Goal: Use online tool/utility: Utilize a website feature to perform a specific function

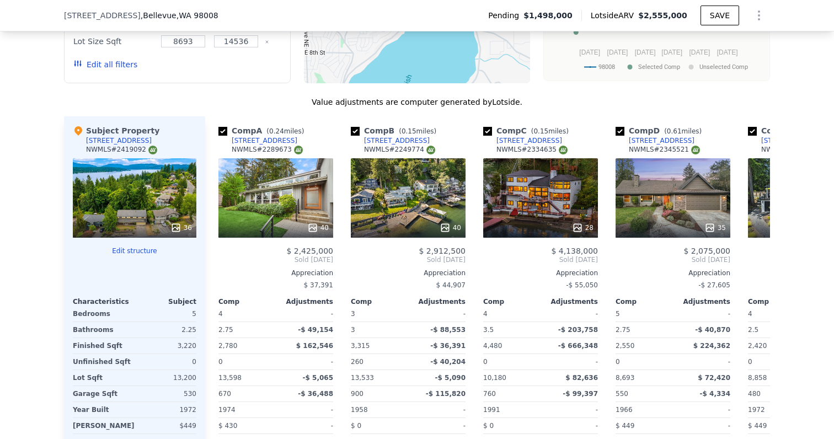
scroll to position [1183, 0]
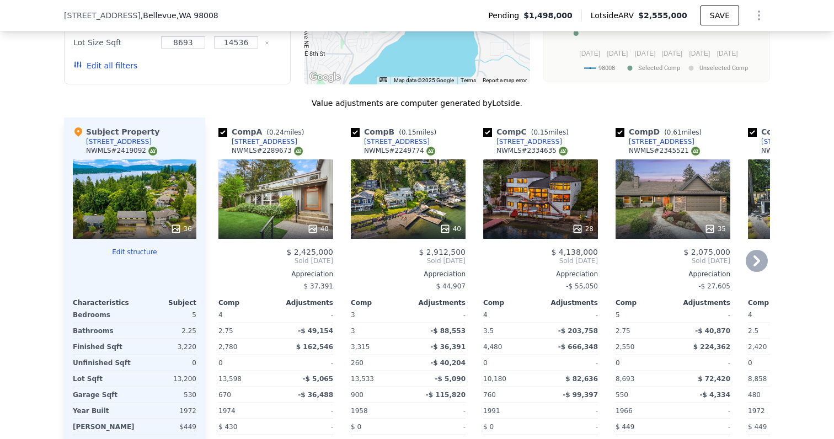
click at [276, 208] on div "40" at bounding box center [275, 198] width 115 height 79
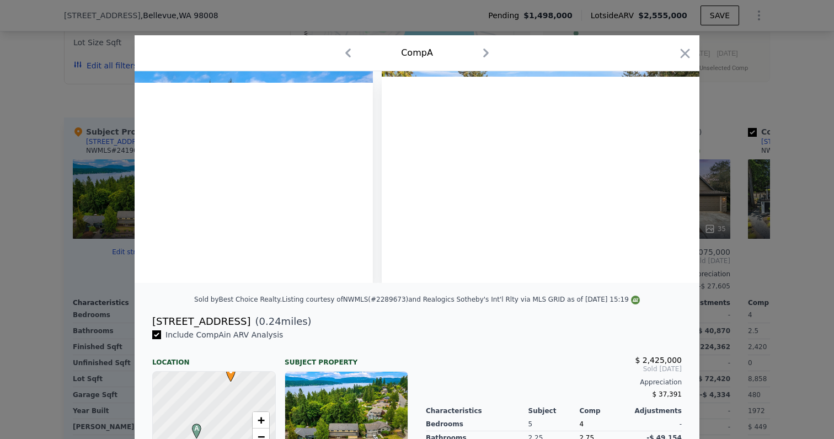
scroll to position [0, 12502]
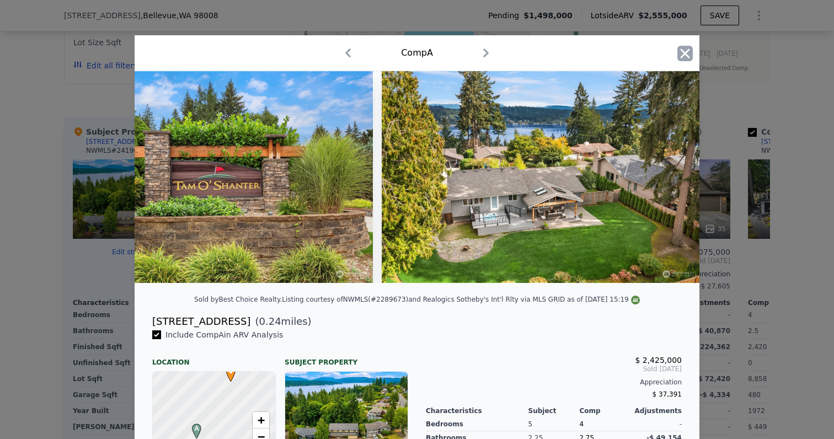
click at [684, 60] on icon "button" at bounding box center [684, 53] width 15 height 15
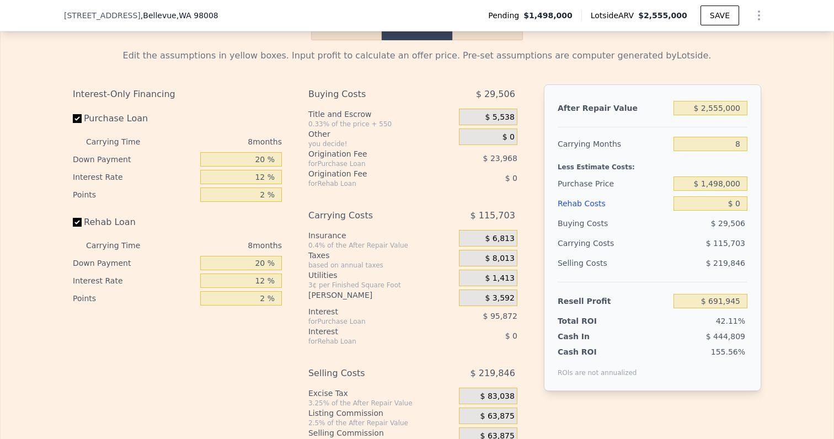
scroll to position [1769, 0]
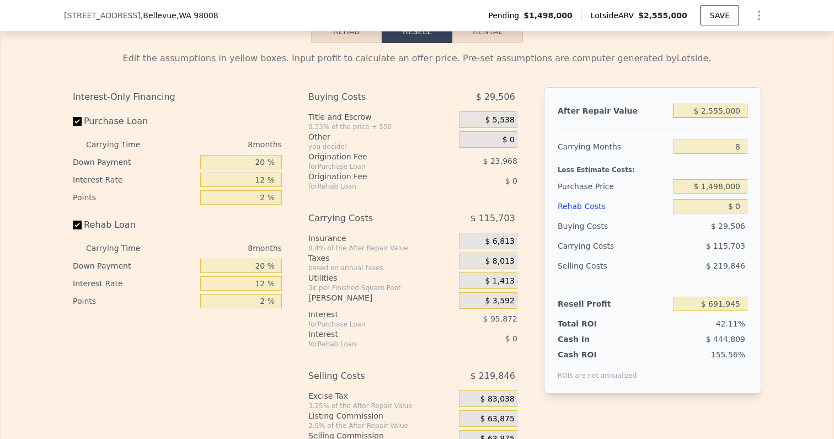
drag, startPoint x: 710, startPoint y: 114, endPoint x: 827, endPoint y: 120, distance: 116.5
click at [827, 120] on div "Search an address or region Solutions Company Open main menu Log In Free Accoun…" at bounding box center [417, 219] width 834 height 439
type input "$ 21"
type input "-$ 1,636,928"
type input "$ 210"
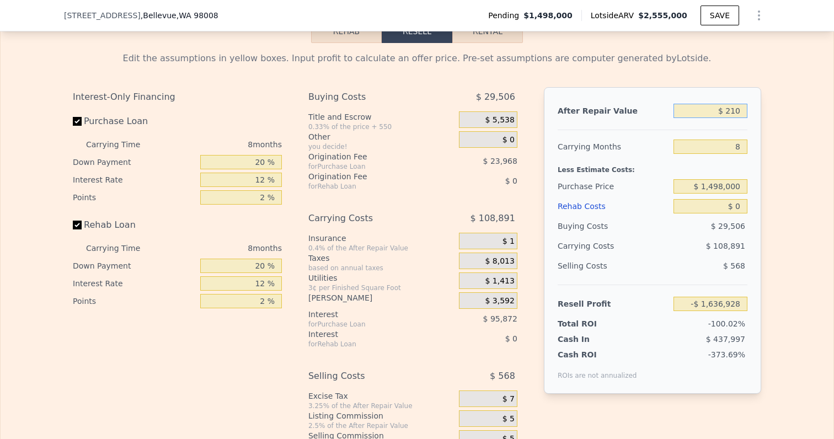
type input "-$ 1,636,755"
type input "$ 2,100"
type input "-$ 1,635,033"
type input "$ 21,000"
type input "-$ 1,617,805"
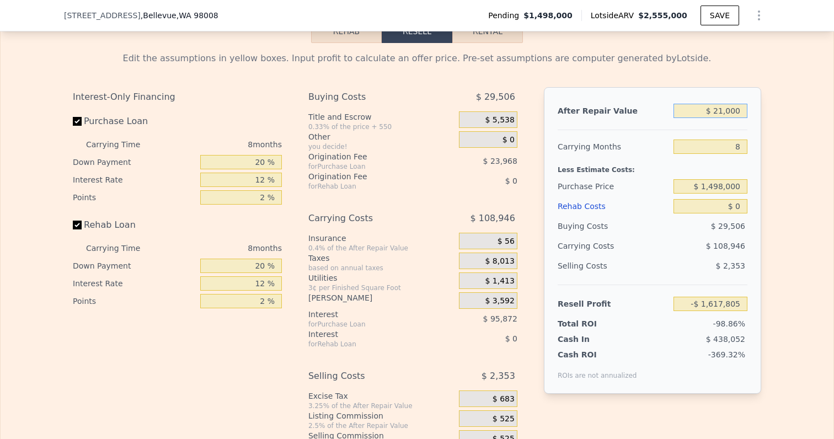
type input "$ 210,000"
type input "-$ 1,445,530"
type input "$ 2,100,000"
type input "$ 277,211"
drag, startPoint x: 733, startPoint y: 146, endPoint x: 745, endPoint y: 146, distance: 12.1
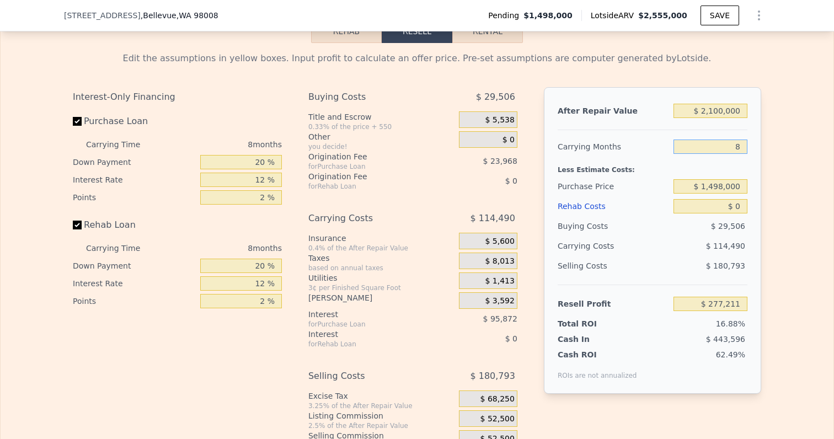
click at [745, 146] on input "8" at bounding box center [711, 147] width 74 height 14
type input "6"
type input "$ 305,833"
type input "6"
click at [720, 178] on div "$ 1,498,000" at bounding box center [711, 187] width 74 height 20
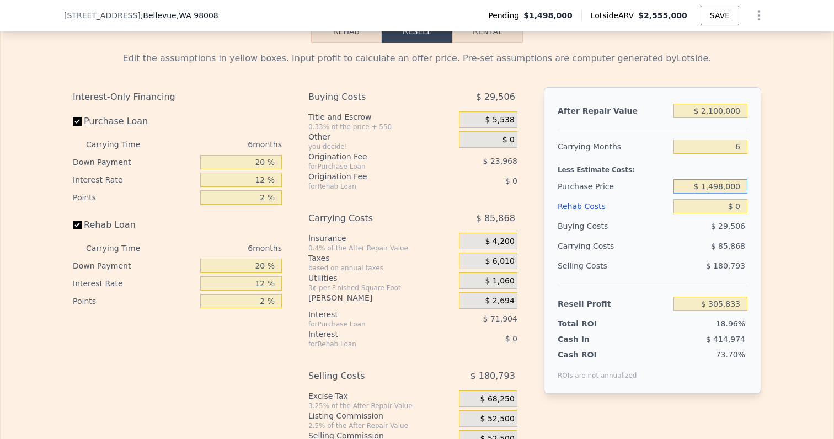
click at [718, 188] on input "$ 1,498,000" at bounding box center [711, 186] width 74 height 14
drag, startPoint x: 760, startPoint y: 188, endPoint x: 751, endPoint y: 194, distance: 10.7
click at [760, 188] on div "After Repair Value $ 2,100,000 Carrying Months 6 Less Estimate Costs: Purchase …" at bounding box center [652, 240] width 217 height 307
drag, startPoint x: 734, startPoint y: 204, endPoint x: 754, endPoint y: 204, distance: 19.9
click at [754, 204] on div "After Repair Value $ 2,100,000 Carrying Months 6 Less Estimate Costs: Purchase …" at bounding box center [652, 240] width 217 height 307
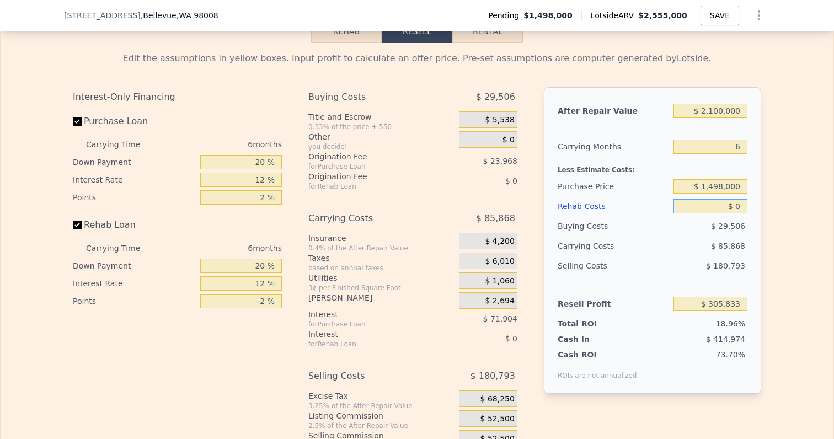
type input "$ 20"
type input "$ 305,813"
type input "$ 200"
type input "$ 305,618"
type input "$ 2,000"
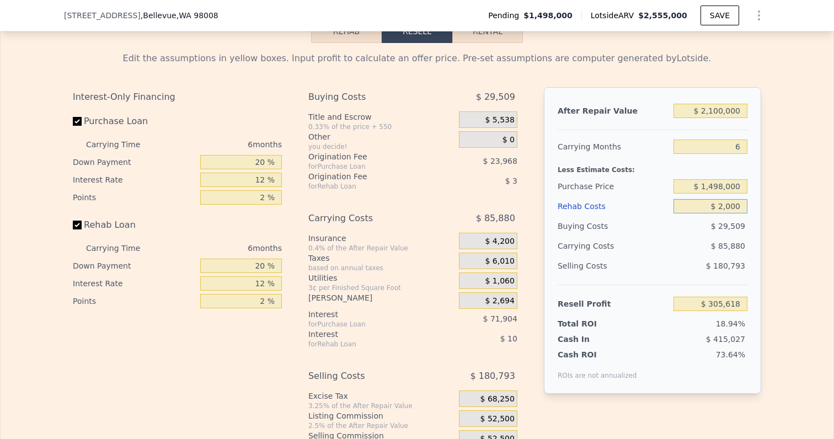
type input "$ 303,705"
type input "$ 20,000"
type input "$ 284,553"
type input "$ 200,000"
type input "$ 93,033"
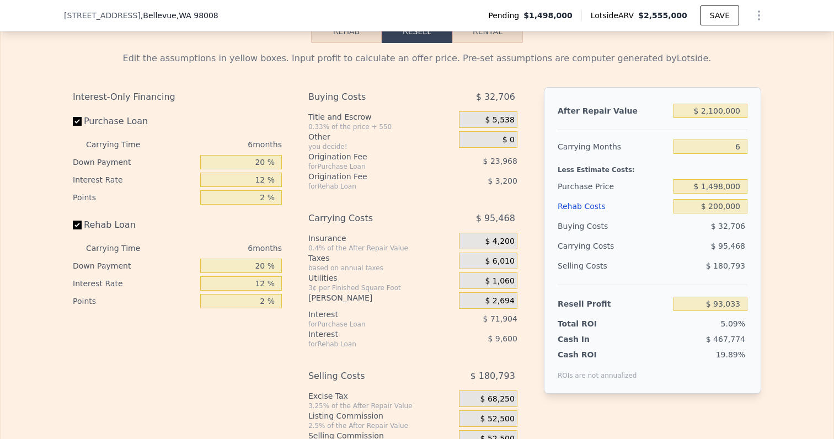
click at [766, 241] on div "Edit the assumptions in yellow boxes. Input profit to calculate an offer price.…" at bounding box center [417, 256] width 706 height 427
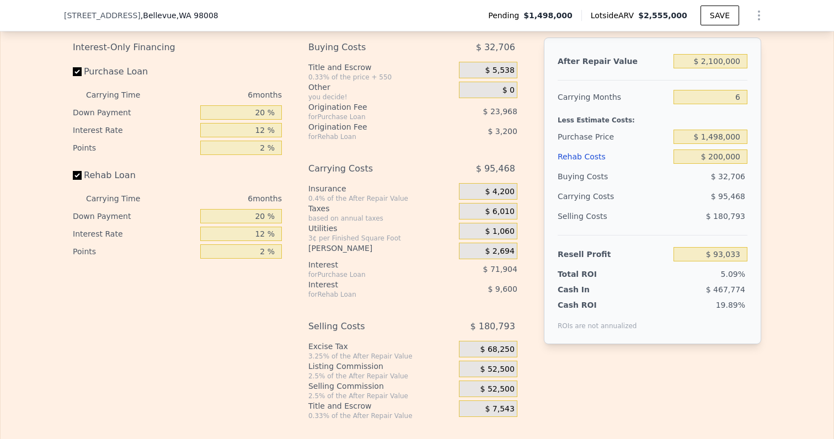
scroll to position [1840, 0]
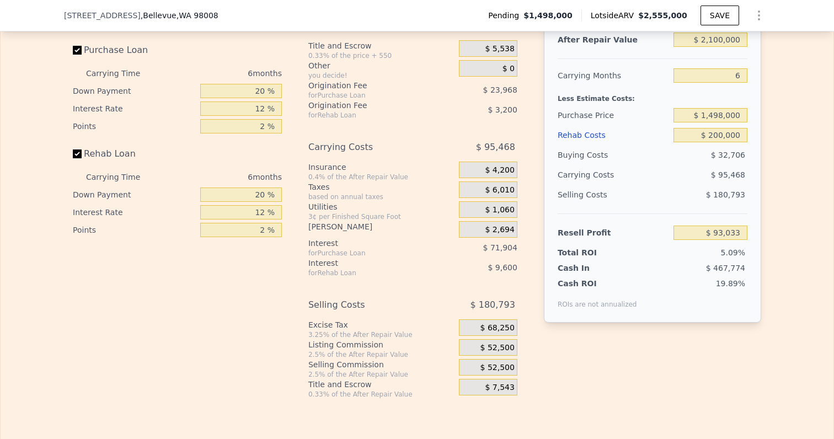
click at [500, 343] on span "$ 52,500" at bounding box center [497, 348] width 34 height 10
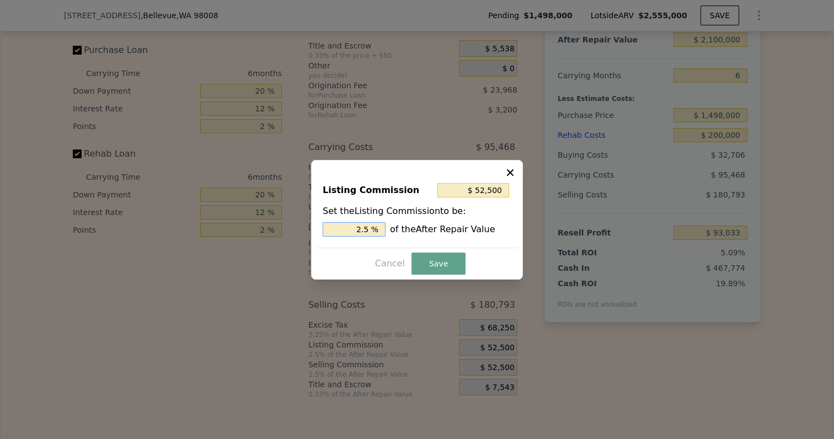
drag, startPoint x: 355, startPoint y: 228, endPoint x: 371, endPoint y: 228, distance: 16.0
click at [371, 228] on input "2.5 %" at bounding box center [354, 229] width 63 height 14
type input "$ 42,000"
type input "2 %"
click at [425, 259] on button "Save" at bounding box center [438, 264] width 54 height 22
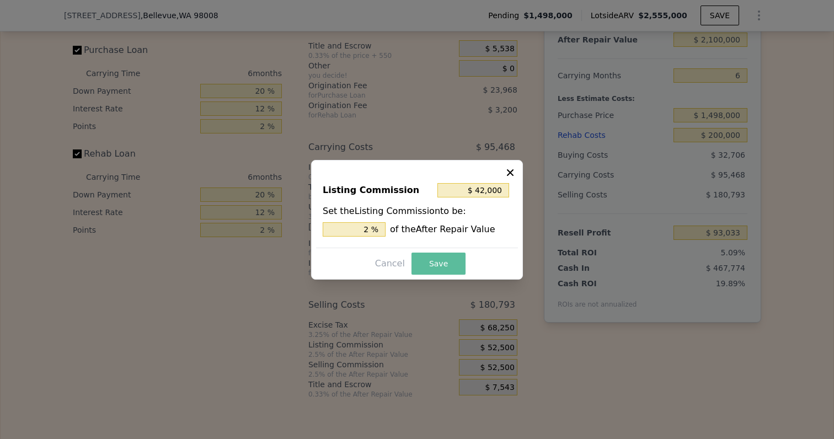
type input "$ 103,533"
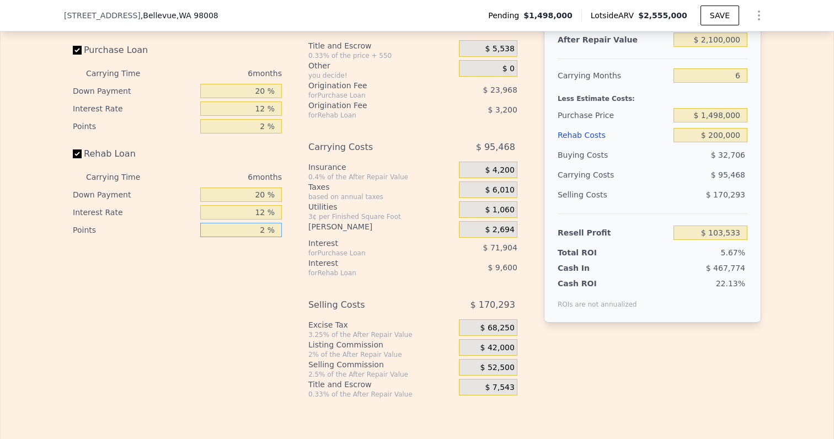
drag, startPoint x: 261, startPoint y: 231, endPoint x: 286, endPoint y: 231, distance: 24.8
click at [286, 231] on div "Interest-Only Financing Purchase Loan Carrying Time 6 months Down Payment 20 % …" at bounding box center [182, 207] width 218 height 383
type input "1 %"
type input "$ 105,133"
type input "1.5 %"
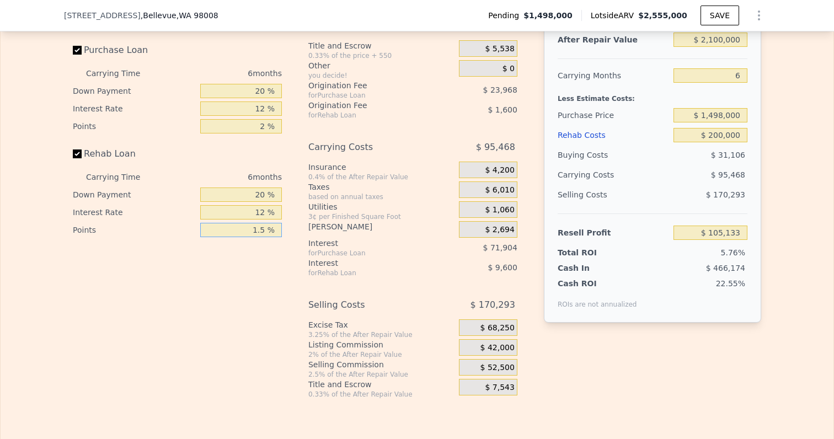
type input "$ 104,333"
type input "1.5 %"
drag, startPoint x: 256, startPoint y: 212, endPoint x: 282, endPoint y: 212, distance: 26.5
click at [282, 212] on div "Interest-Only Financing Purchase Loan Carrying Time 6 months Down Payment 20 % …" at bounding box center [182, 207] width 218 height 383
type input "1 %"
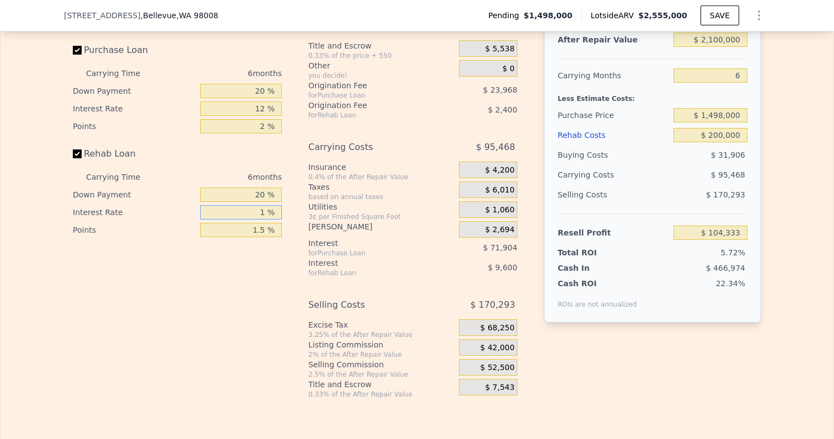
type input "$ 113,135"
type input "10 %"
type input "$ 105,935"
type input "10 %"
drag, startPoint x: 247, startPoint y: 195, endPoint x: 278, endPoint y: 193, distance: 31.0
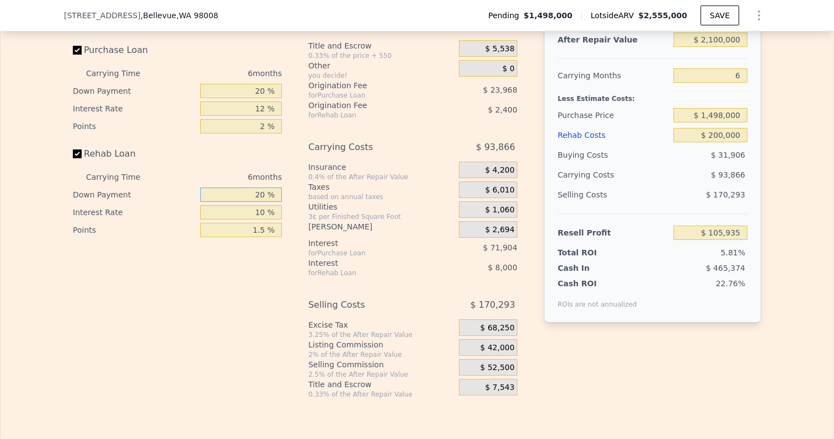
click at [278, 193] on input "20 %" at bounding box center [241, 195] width 82 height 14
type input "10 %"
type input "$ 104,633"
type input "10 %"
drag, startPoint x: 252, startPoint y: 92, endPoint x: 298, endPoint y: 86, distance: 46.1
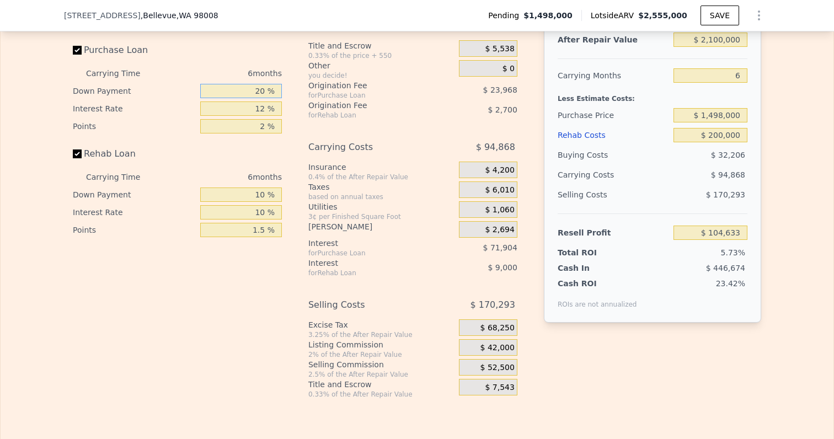
click at [298, 86] on div "Interest-Only Financing Purchase Loan Carrying Time 6 months Down Payment 20 % …" at bounding box center [417, 207] width 688 height 383
type input "10 %"
type input "$ 92,649"
type input "10 %"
drag, startPoint x: 256, startPoint y: 106, endPoint x: 277, endPoint y: 106, distance: 21.0
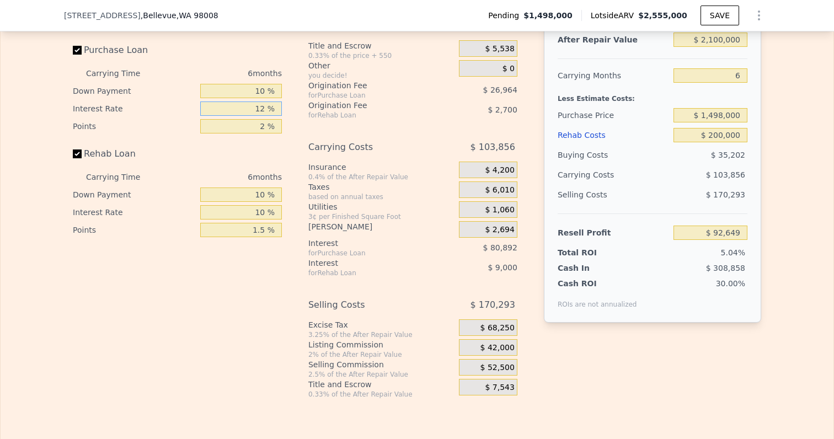
click at [277, 106] on input "12 %" at bounding box center [241, 108] width 82 height 14
type input "1 %"
type input "$ 166,797"
type input "10 %"
type input "$ 106,131"
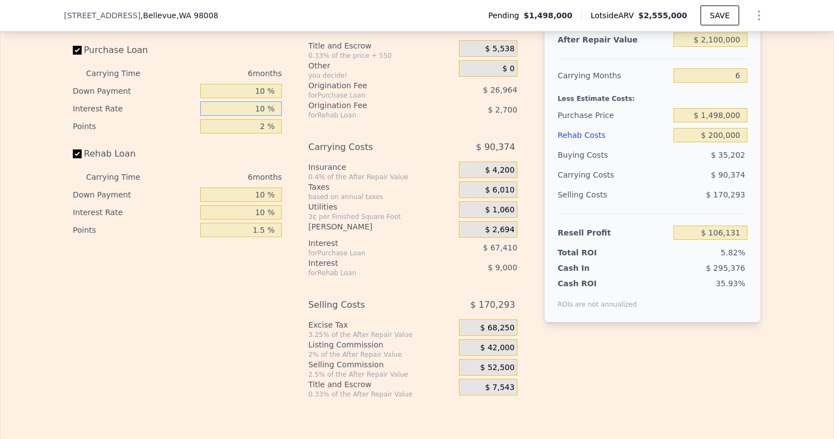
type input "10 %"
drag, startPoint x: 259, startPoint y: 126, endPoint x: 286, endPoint y: 126, distance: 26.5
click at [286, 126] on div "Interest-Only Financing Purchase Loan Carrying Time 6 months Down Payment 10 % …" at bounding box center [182, 207] width 218 height 383
type input "1 %"
type input "$ 119,613"
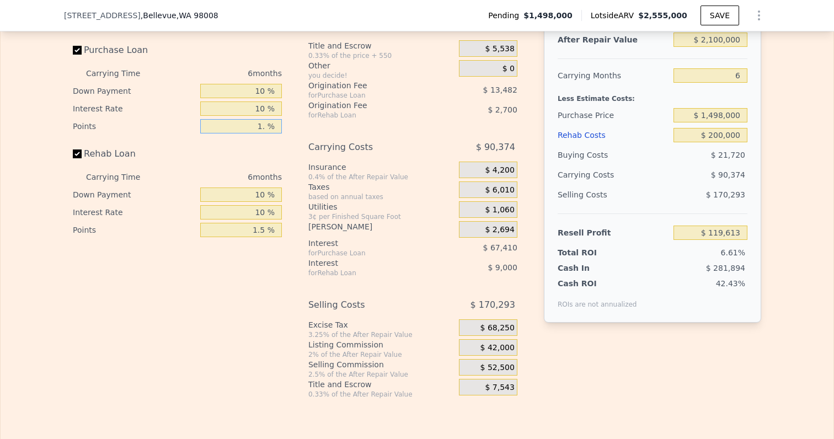
type input "1.5 %"
type input "$ 112,872"
type input "1.5 %"
click at [263, 165] on div "Rehab Loan" at bounding box center [177, 156] width 209 height 24
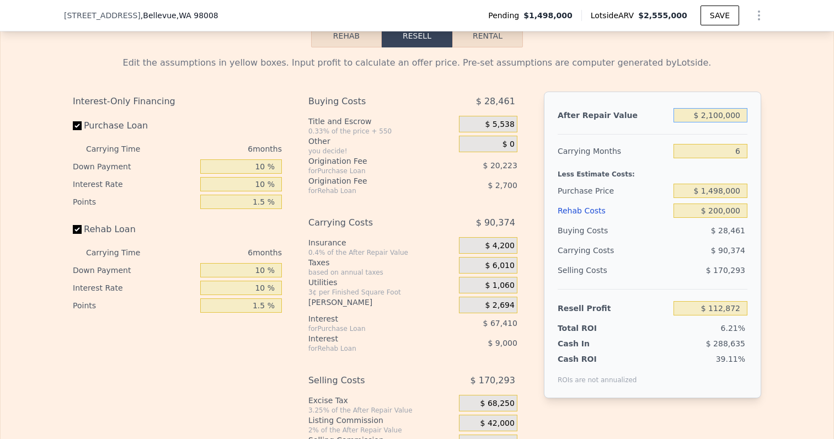
drag, startPoint x: 702, startPoint y: 117, endPoint x: 790, endPoint y: 111, distance: 89.1
click at [790, 111] on div "Edit the assumptions in yellow boxes. Input profit to calculate an offer price.…" at bounding box center [417, 260] width 833 height 427
type input "$ 92,100,000"
type input "$ 82,658,172"
type input "$ 902,100,000"
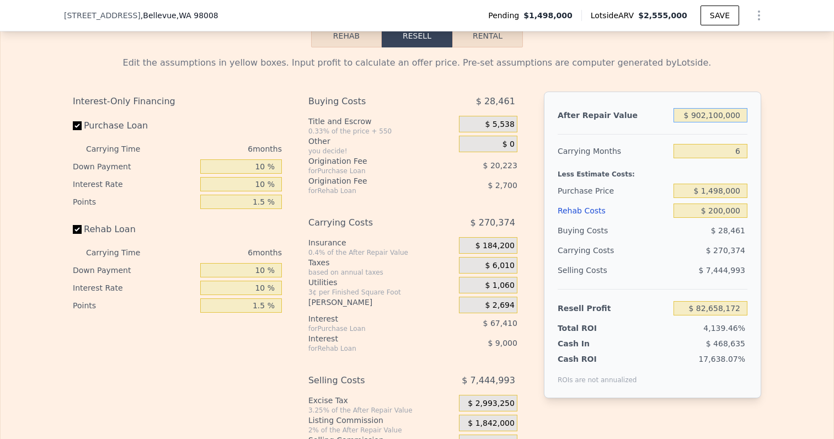
type input "$ 825,565,872"
click at [699, 117] on input "$ 902,100,000" at bounding box center [711, 115] width 74 height 14
drag, startPoint x: 696, startPoint y: 116, endPoint x: 802, endPoint y: 109, distance: 106.7
click at [801, 110] on div "Edit the assumptions in yellow boxes. Input profit to calculate an offer price.…" at bounding box center [417, 260] width 833 height 427
drag, startPoint x: 697, startPoint y: 114, endPoint x: 777, endPoint y: 114, distance: 80.0
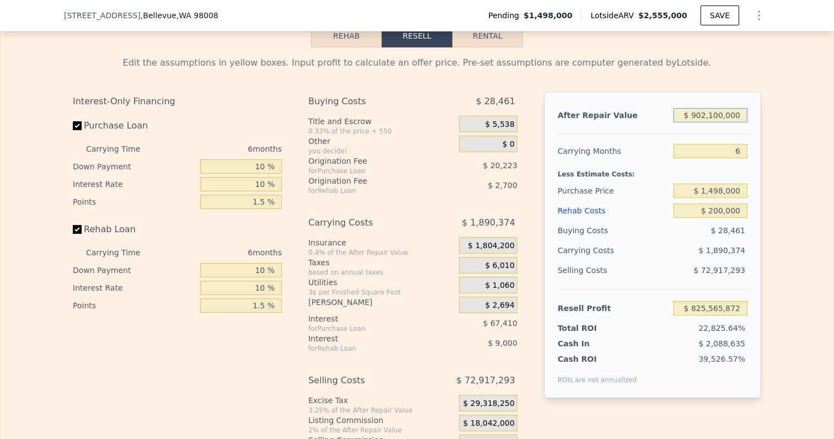
click at [777, 114] on div "Edit the assumptions in yellow boxes. Input profit to calculate an offer price.…" at bounding box center [417, 260] width 833 height 427
type input "$ 1"
type input "-$ 1,813,184"
type input "$ 19"
type input "-$ 1,813,167"
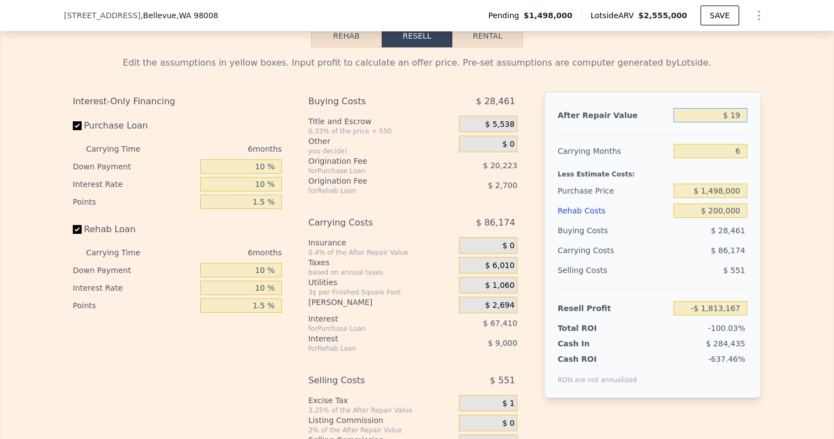
type input "$ 190"
type input "-$ 1,813,011"
type input "$ 1,900"
type input "-$ 1,811,443"
type input "$ 19,000"
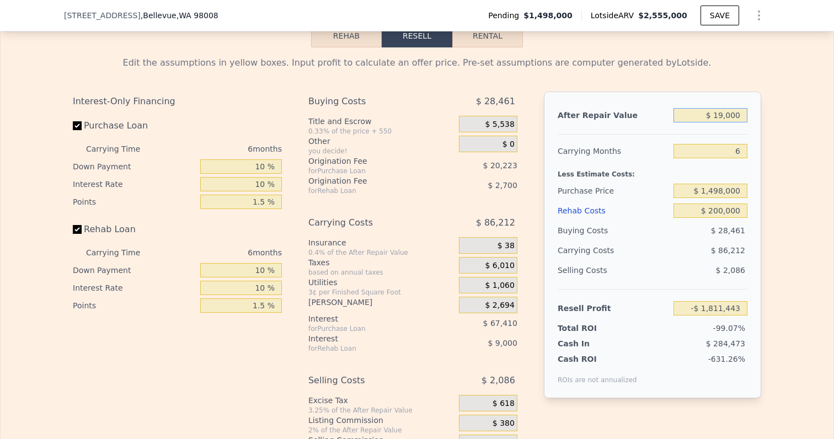
type input "-$ 1,795,759"
type input "$ 190,000"
type input "-$ 1,638,923"
type input "$ 1,900,000"
type input "-$ 70,562"
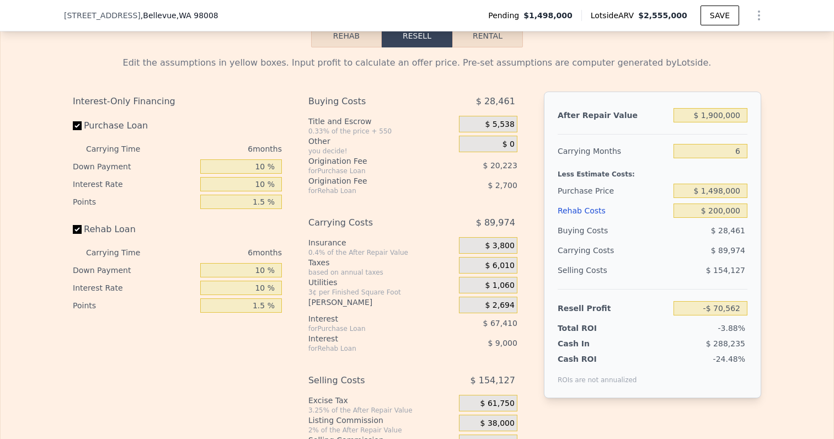
click at [774, 141] on div "Edit the assumptions in yellow boxes. Input profit to calculate an offer price.…" at bounding box center [417, 260] width 833 height 427
drag, startPoint x: 708, startPoint y: 188, endPoint x: 781, endPoint y: 188, distance: 72.8
click at [781, 188] on div "Edit the assumptions in yellow boxes. Input profit to calculate an offer price.…" at bounding box center [417, 260] width 833 height 427
type input "$ 1,300,000"
click at [780, 209] on div "Edit the assumptions in yellow boxes. Input profit to calculate an offer price.…" at bounding box center [417, 260] width 833 height 427
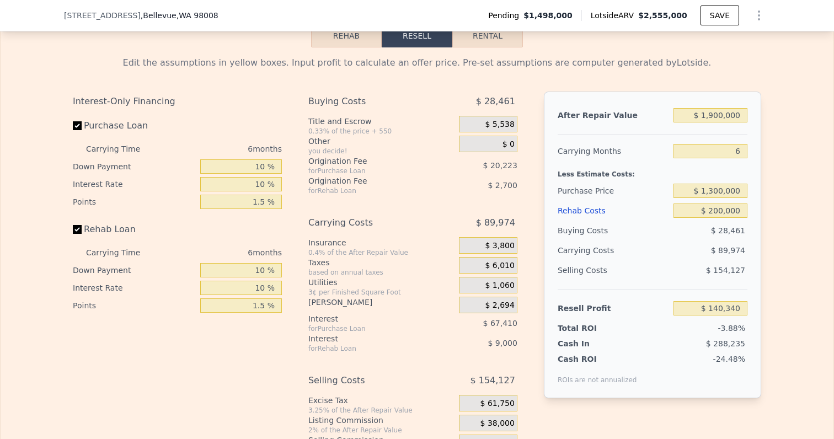
type input "$ 139,680"
drag, startPoint x: 710, startPoint y: 191, endPoint x: 774, endPoint y: 191, distance: 64.5
click at [772, 191] on div "Edit the assumptions in yellow boxes. Input profit to calculate an offer price.…" at bounding box center [417, 260] width 833 height 427
type input "$ 1,200,000"
type input "$ 245,863"
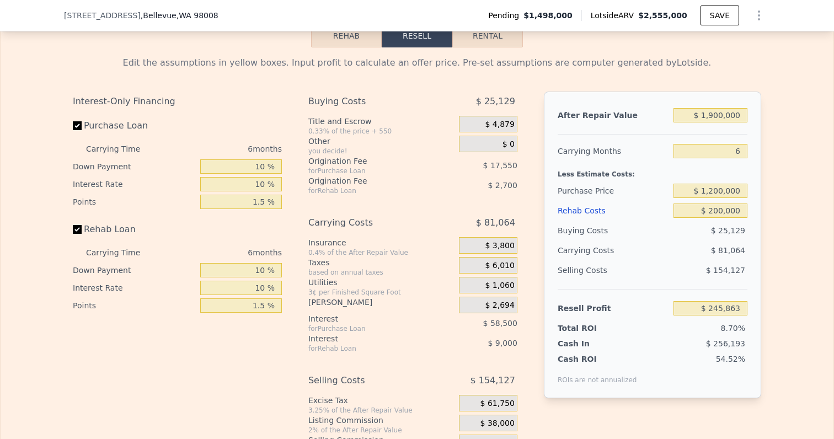
click at [776, 206] on div "Edit the assumptions in yellow boxes. Input profit to calculate an offer price.…" at bounding box center [417, 260] width 833 height 427
drag, startPoint x: 706, startPoint y: 115, endPoint x: 758, endPoint y: 116, distance: 52.4
click at [758, 116] on div "After Repair Value $ 1,900,000 Carrying Months 6 Less Estimate Costs: Purchase …" at bounding box center [652, 245] width 217 height 307
type input "$ 2"
type input "-$ 1,496,758"
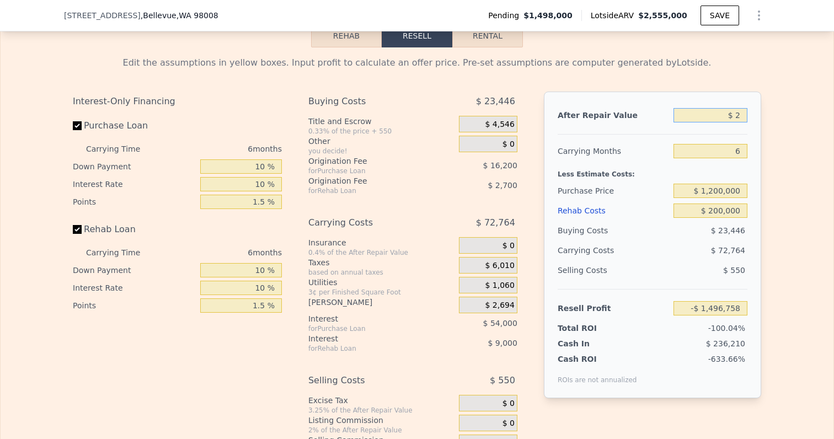
type input "$ 21"
type input "-$ 1,496,741"
type input "$ 210"
type input "-$ 1,496,567"
type input "$ 2,100"
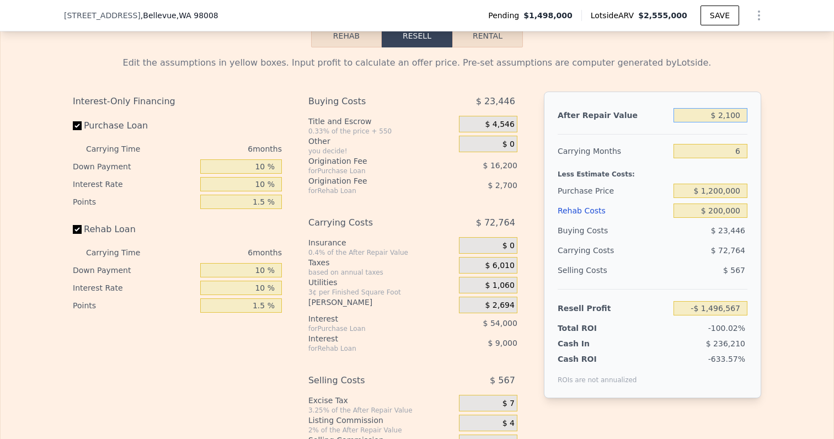
type input "-$ 1,494,834"
type input "$ 21,000"
type input "-$ 1,477,500"
type input "$ 210,000"
type input "-$ 1,304,154"
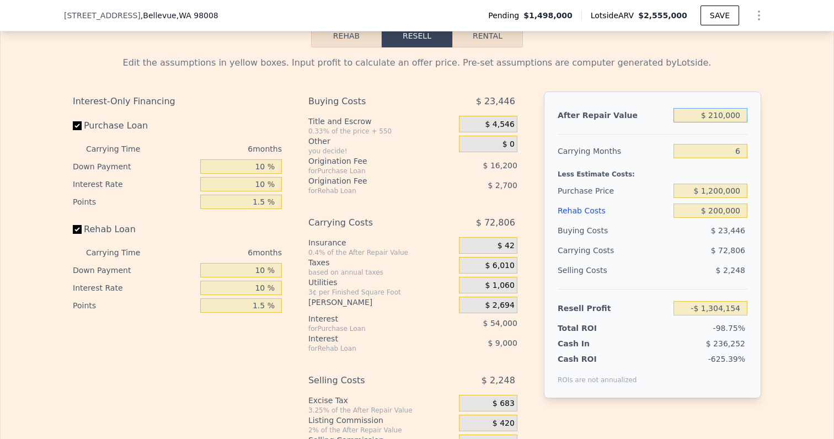
type input "$ 2,100,000"
type input "$ 429,297"
click at [762, 144] on div "Edit the assumptions in yellow boxes. Input profit to calculate an offer price.…" at bounding box center [417, 260] width 706 height 427
drag, startPoint x: 712, startPoint y: 191, endPoint x: 780, endPoint y: 191, distance: 67.8
click at [780, 191] on div "Edit the assumptions in yellow boxes. Input profit to calculate an offer price.…" at bounding box center [417, 260] width 833 height 427
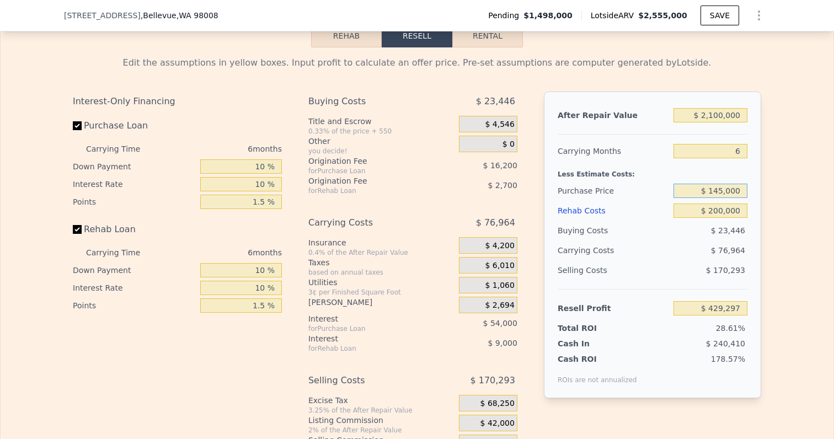
type input "$ 1,450,000"
type input "$ 163,839"
click at [780, 210] on div "Edit the assumptions in yellow boxes. Input profit to calculate an offer price.…" at bounding box center [417, 260] width 833 height 427
